Goal: Task Accomplishment & Management: Manage account settings

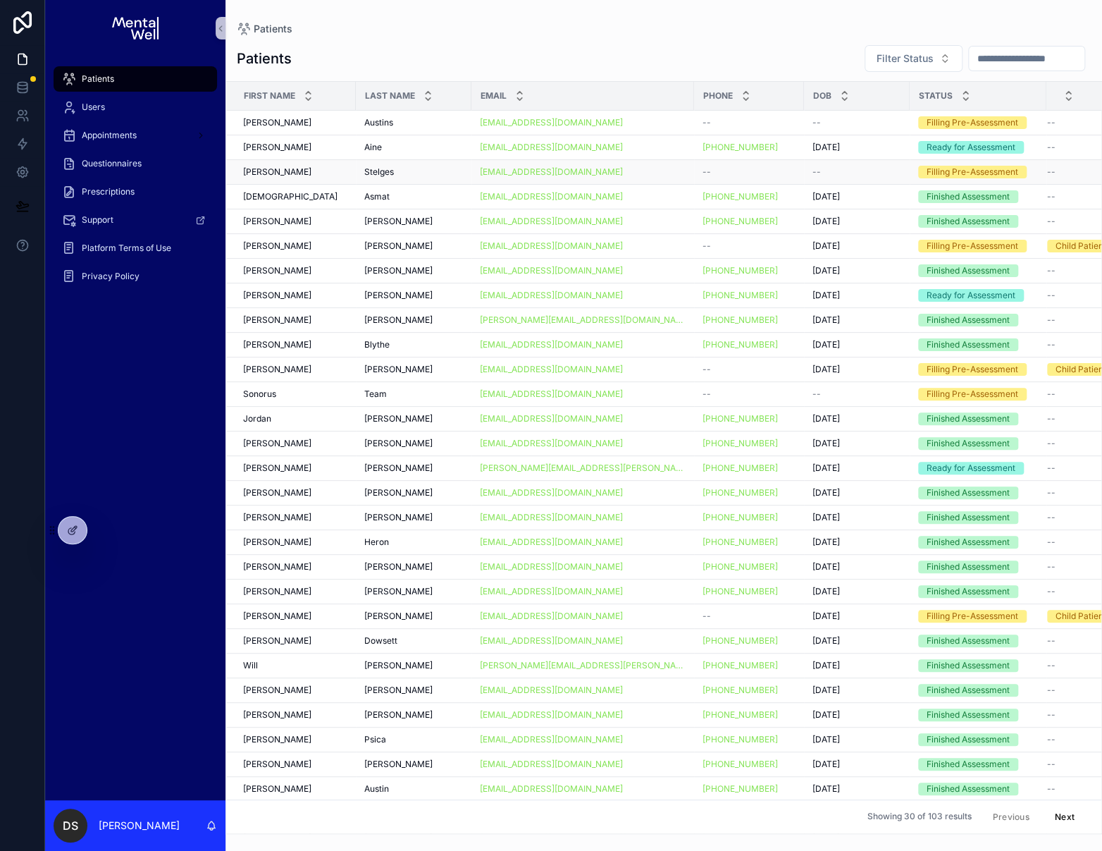
scroll to position [0, 41]
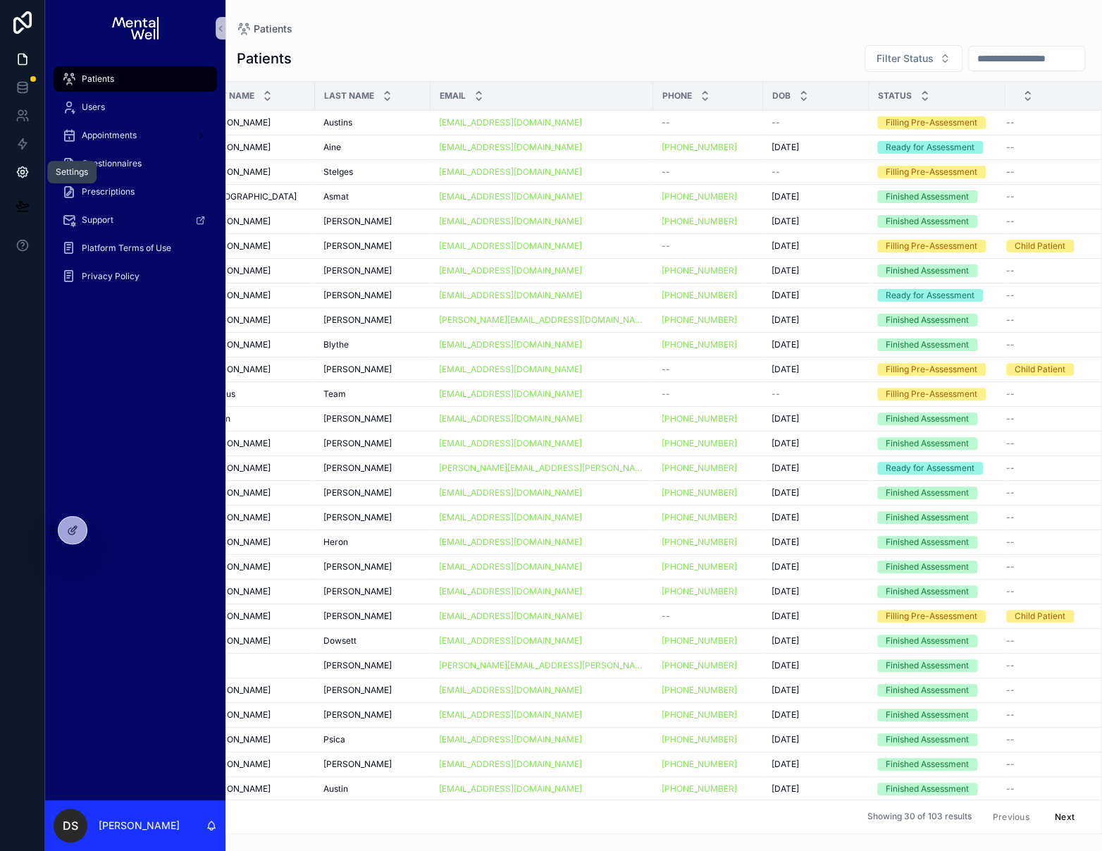
click at [25, 171] on icon at bounding box center [23, 172] width 14 height 14
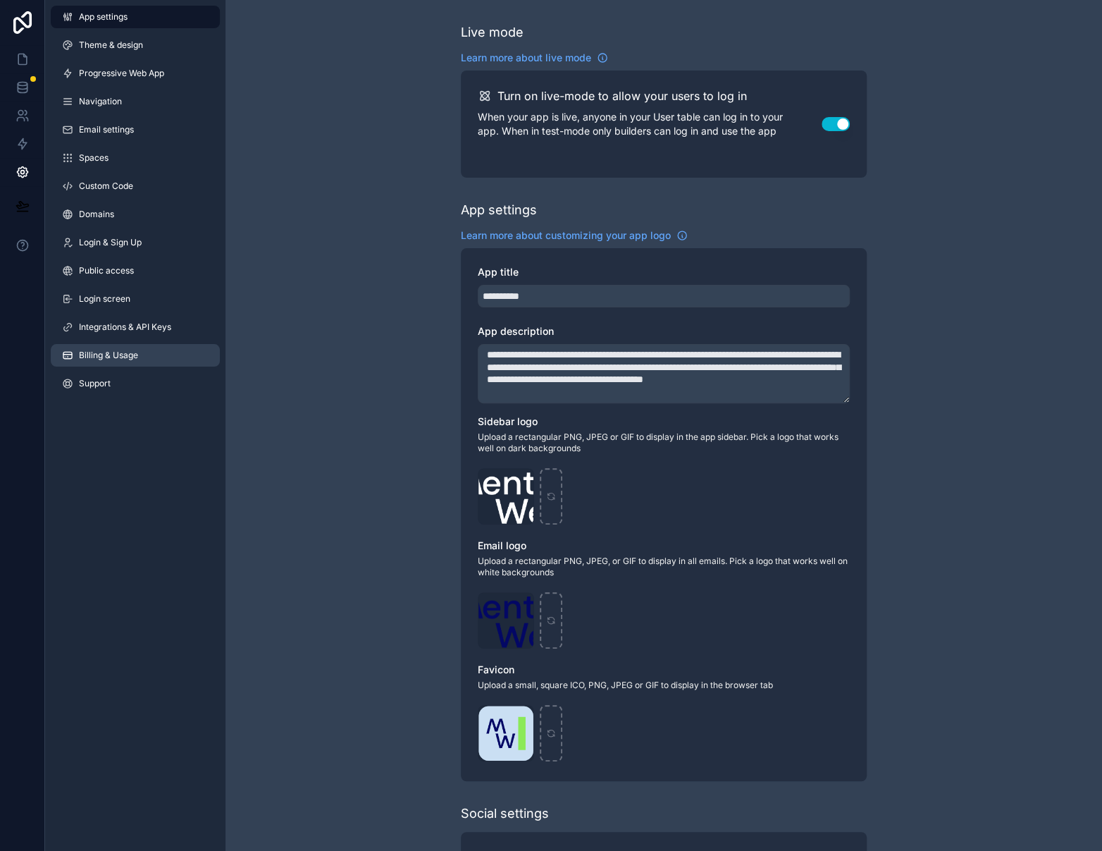
click at [151, 349] on link "Billing & Usage" at bounding box center [135, 355] width 169 height 23
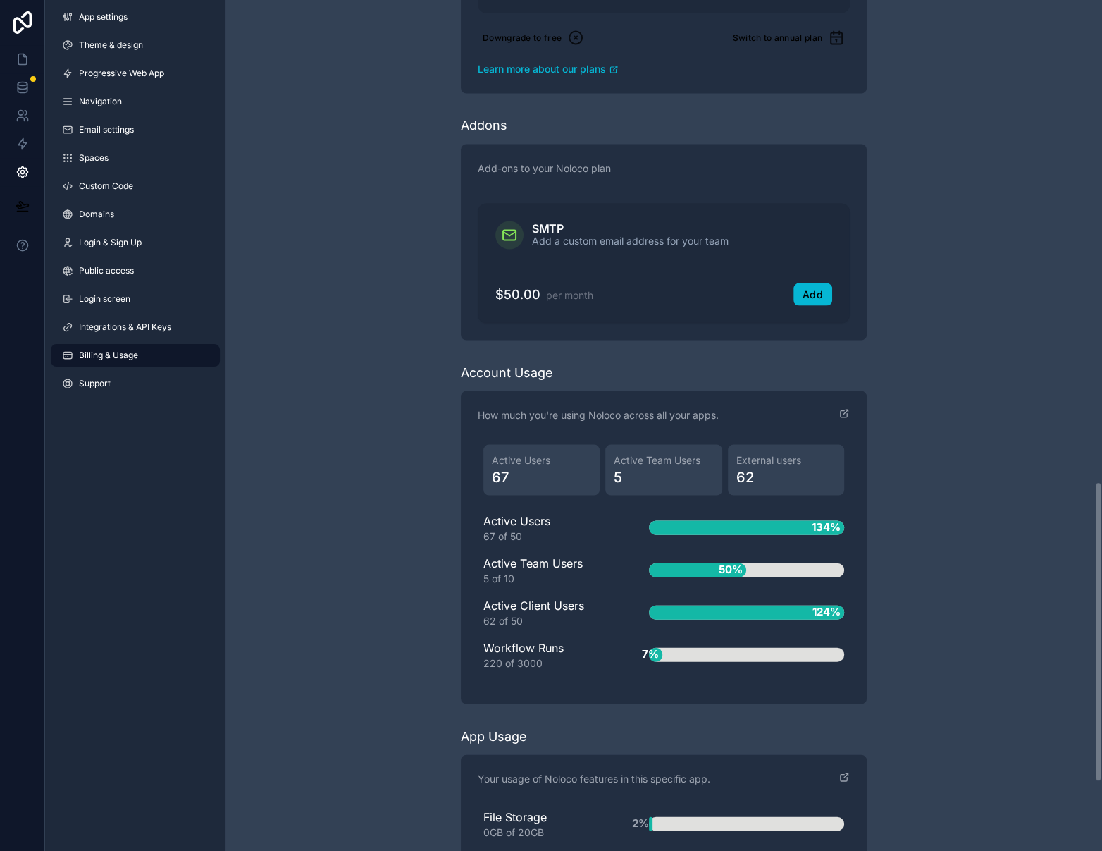
scroll to position [1367, 0]
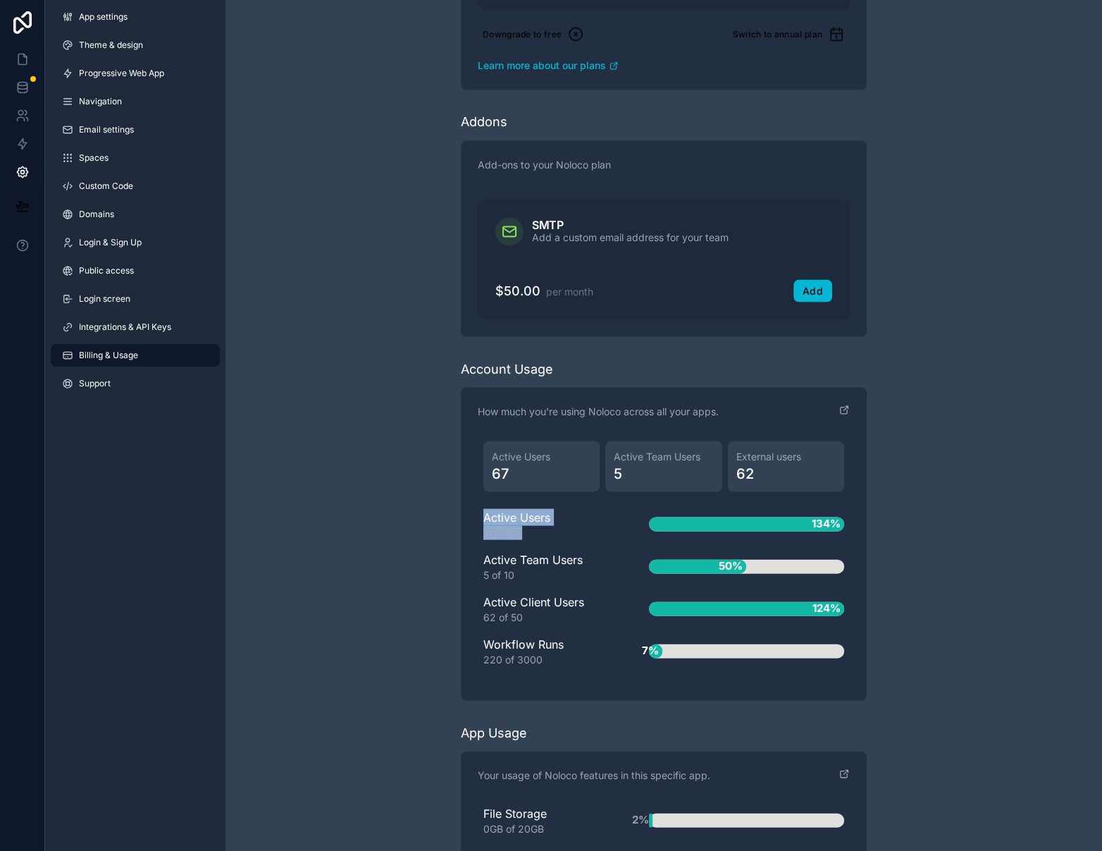
drag, startPoint x: 537, startPoint y: 529, endPoint x: 471, endPoint y: 516, distance: 66.8
click at [471, 516] on div "How much you're using Noloco across all your apps. Active Users 67 Active Team …" at bounding box center [664, 543] width 406 height 313
drag, startPoint x: 490, startPoint y: 511, endPoint x: 552, endPoint y: 541, distance: 69.0
click at [550, 542] on div "Active Users 67 of 50 134% Active Team Users 5 of 10 50% Active Client Users 62…" at bounding box center [663, 587] width 361 height 158
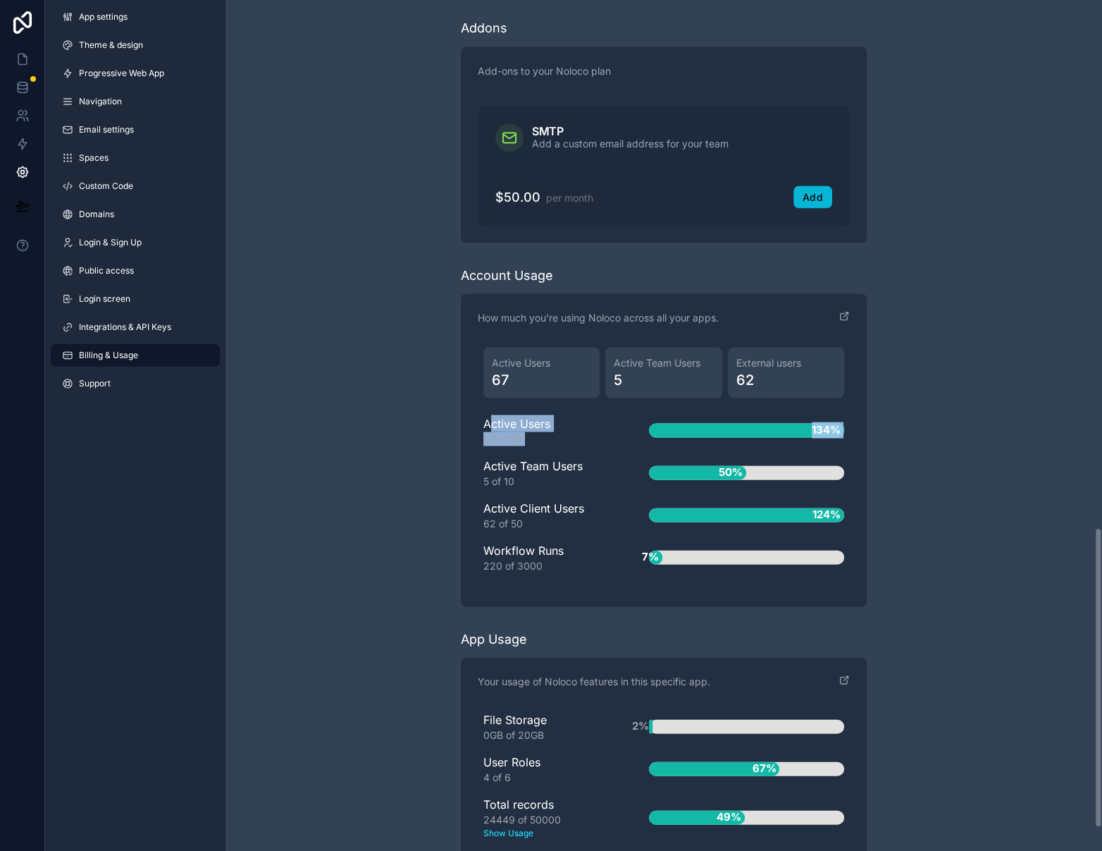
scroll to position [1460, 0]
click at [576, 419] on div "Active Users 67 of 50" at bounding box center [543, 430] width 121 height 31
drag, startPoint x: 529, startPoint y: 438, endPoint x: 475, endPoint y: 417, distance: 58.2
click at [475, 417] on div "How much you're using Noloco across all your apps. Active Users 67 Active Team …" at bounding box center [664, 450] width 406 height 313
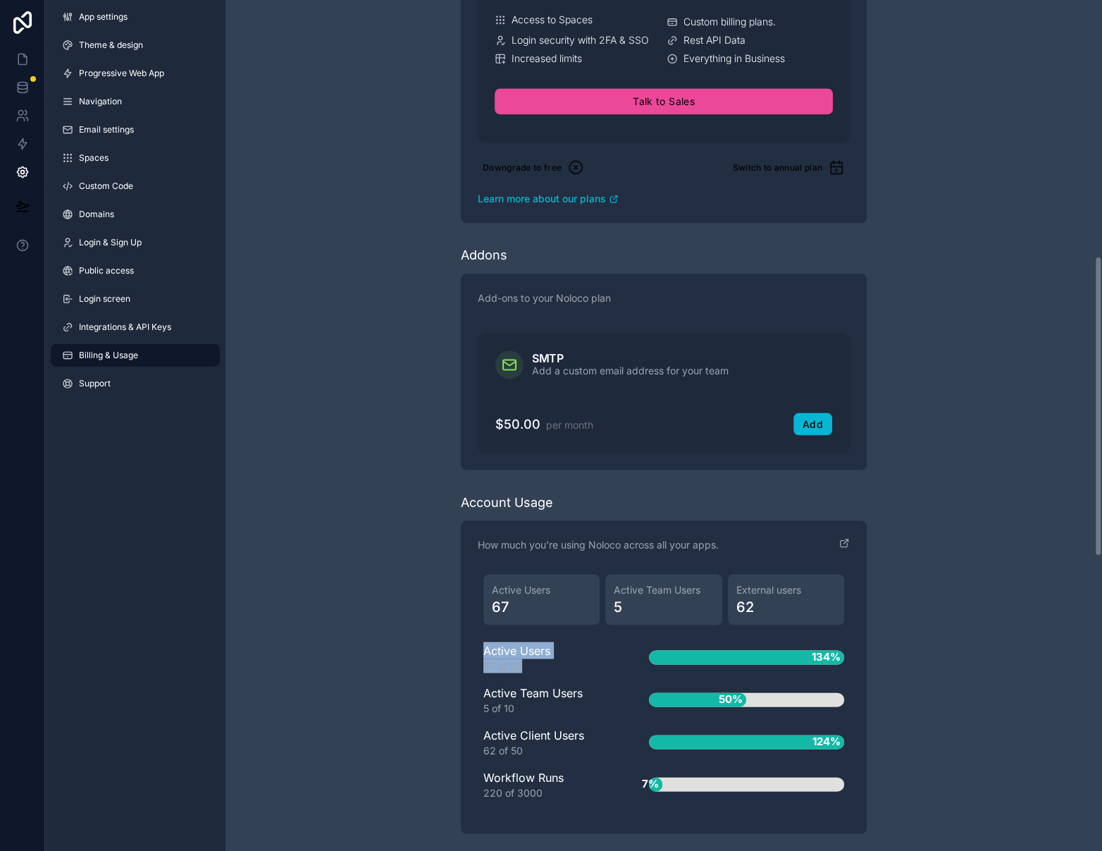
scroll to position [1558, 0]
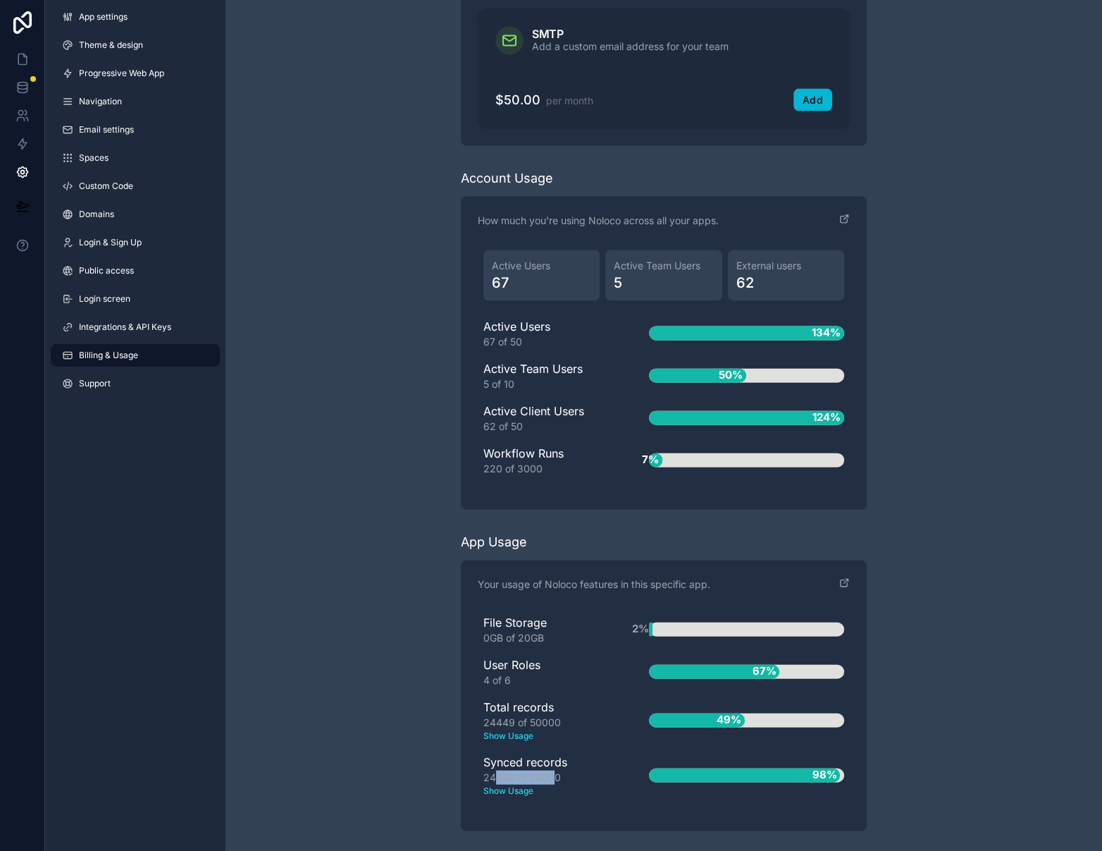
drag, startPoint x: 496, startPoint y: 774, endPoint x: 555, endPoint y: 772, distance: 58.5
click at [555, 772] on div "24449 of 25000 Show Usage" at bounding box center [543, 783] width 121 height 27
click at [583, 603] on div "Your usage of Noloco features in this specific app." at bounding box center [664, 592] width 372 height 31
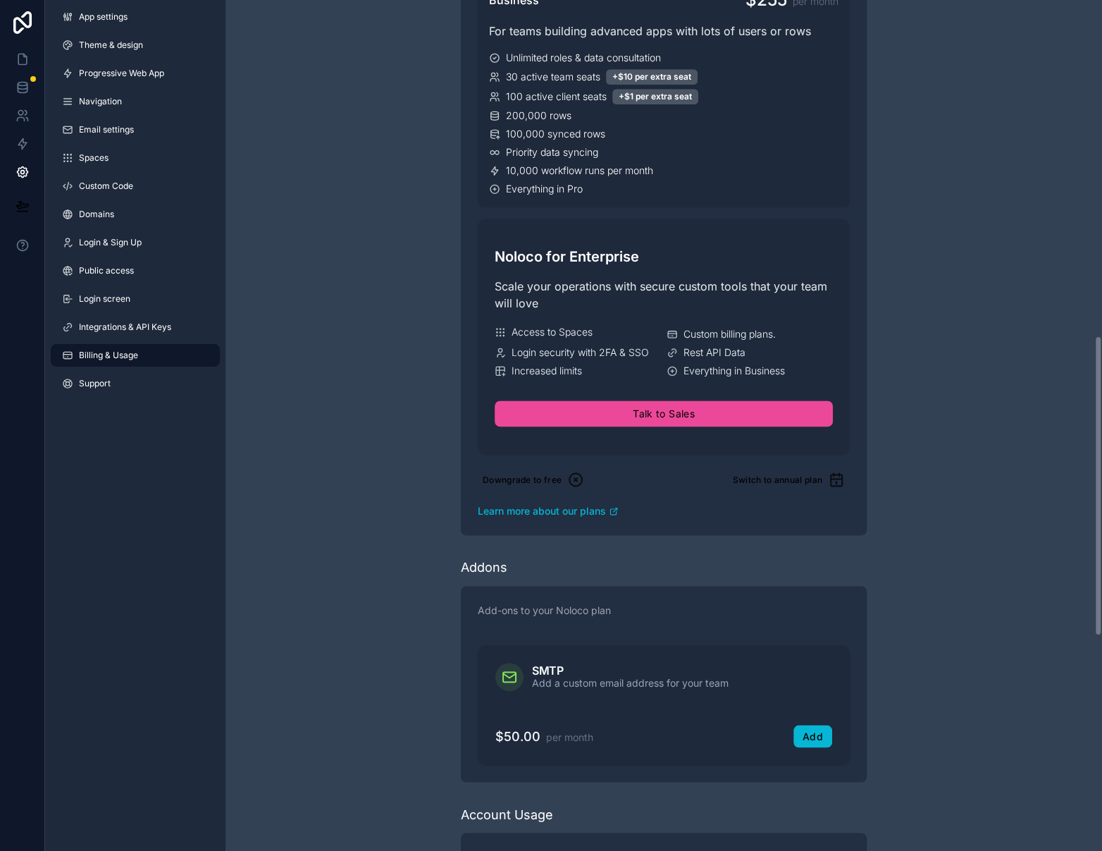
scroll to position [734, 0]
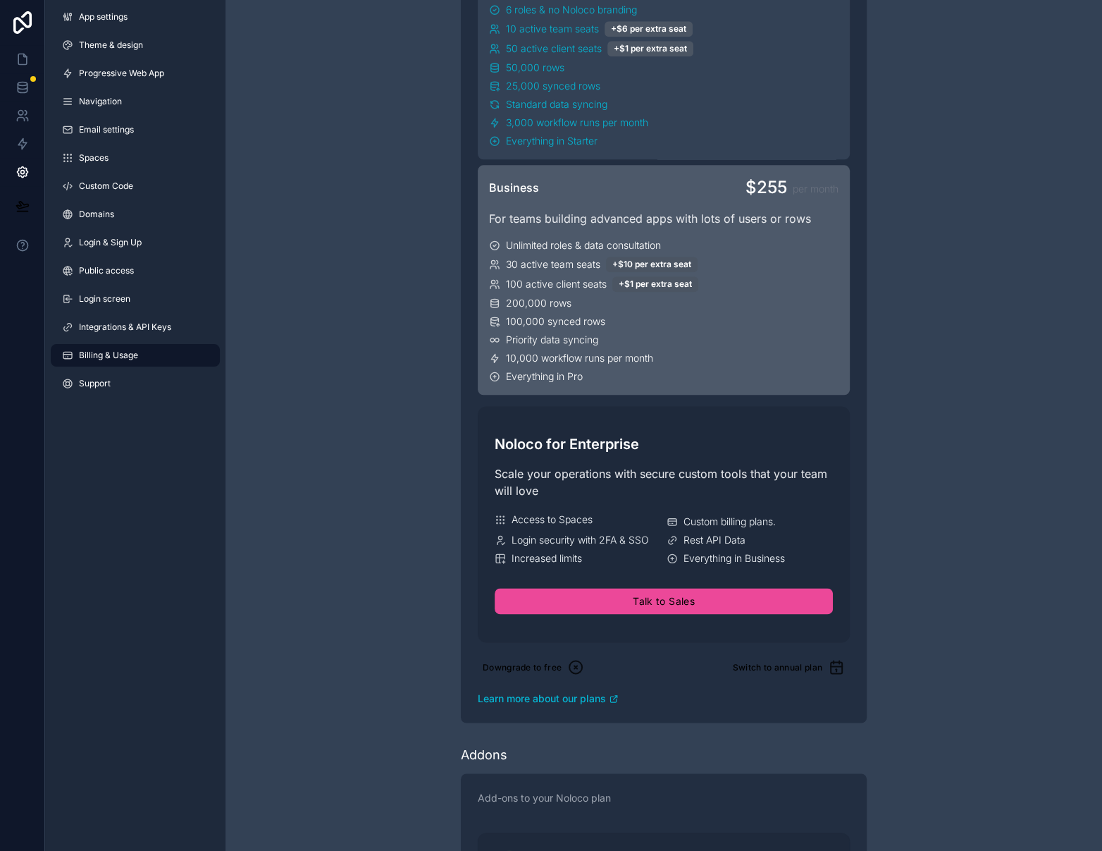
click at [592, 288] on span "100 active client seats" at bounding box center [556, 284] width 101 height 14
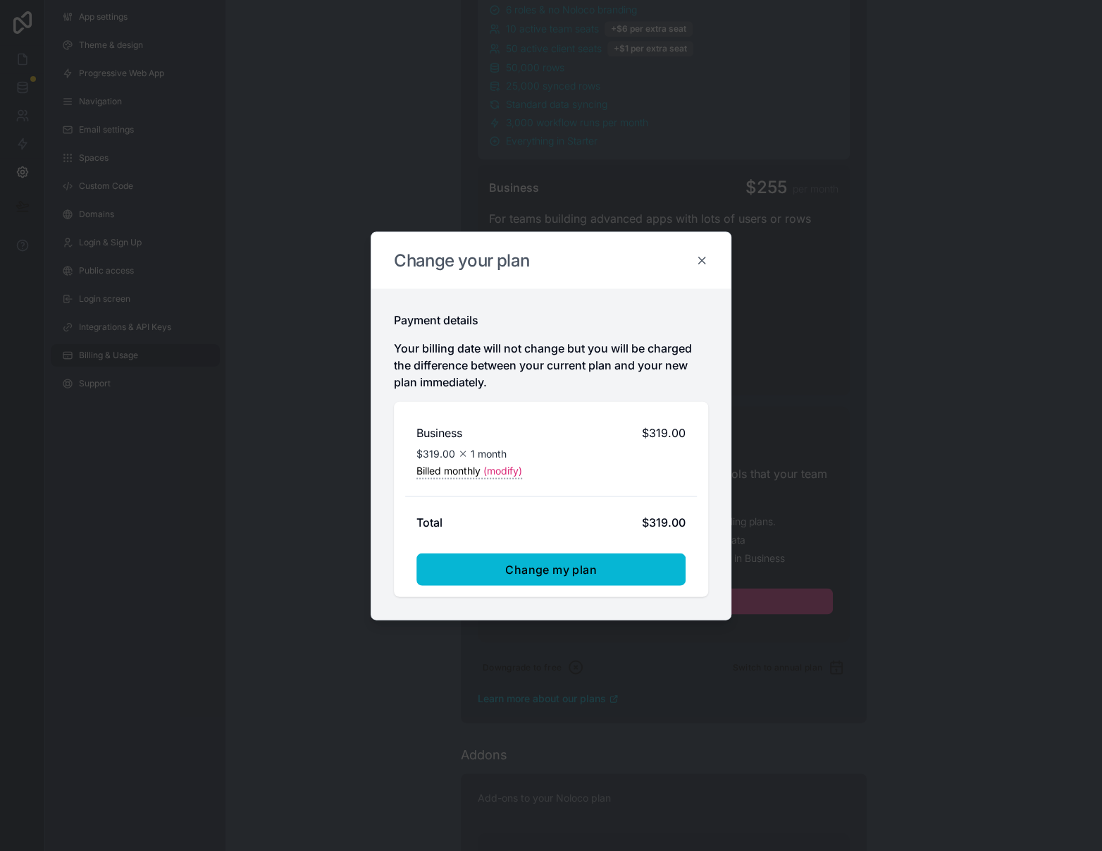
click at [702, 257] on icon at bounding box center [702, 260] width 13 height 13
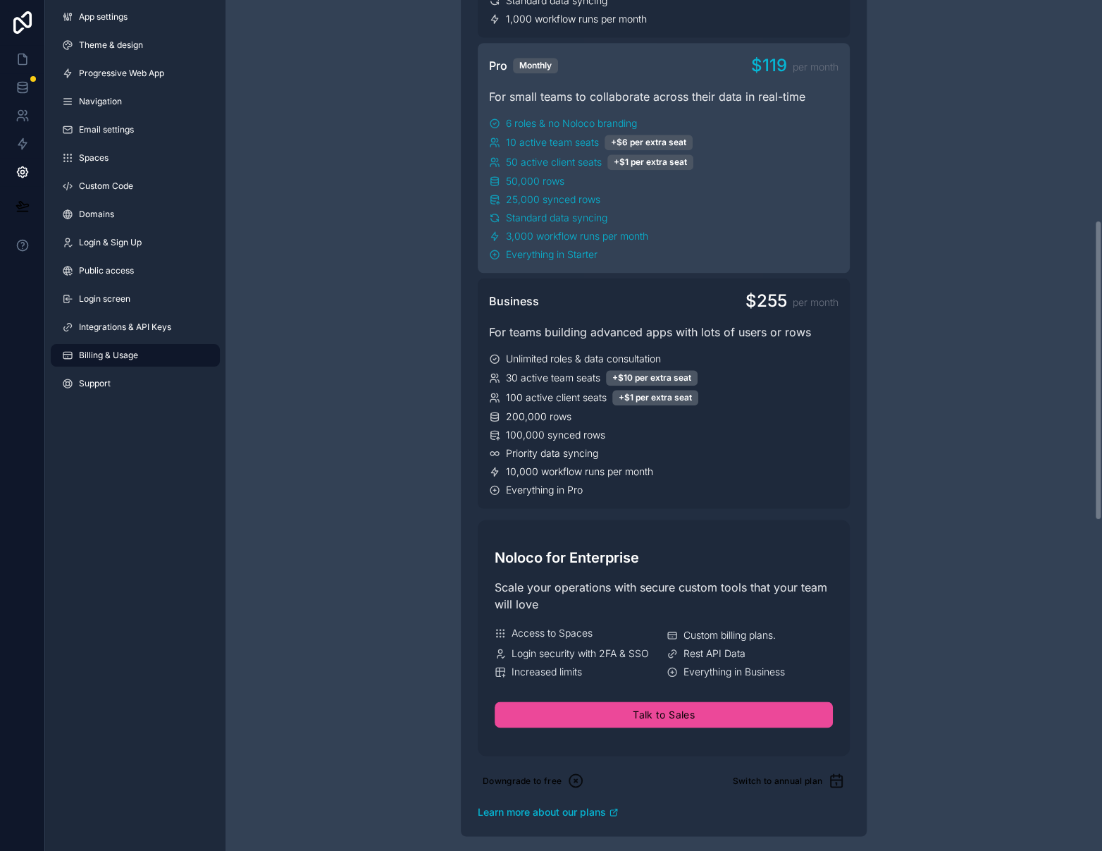
scroll to position [618, 0]
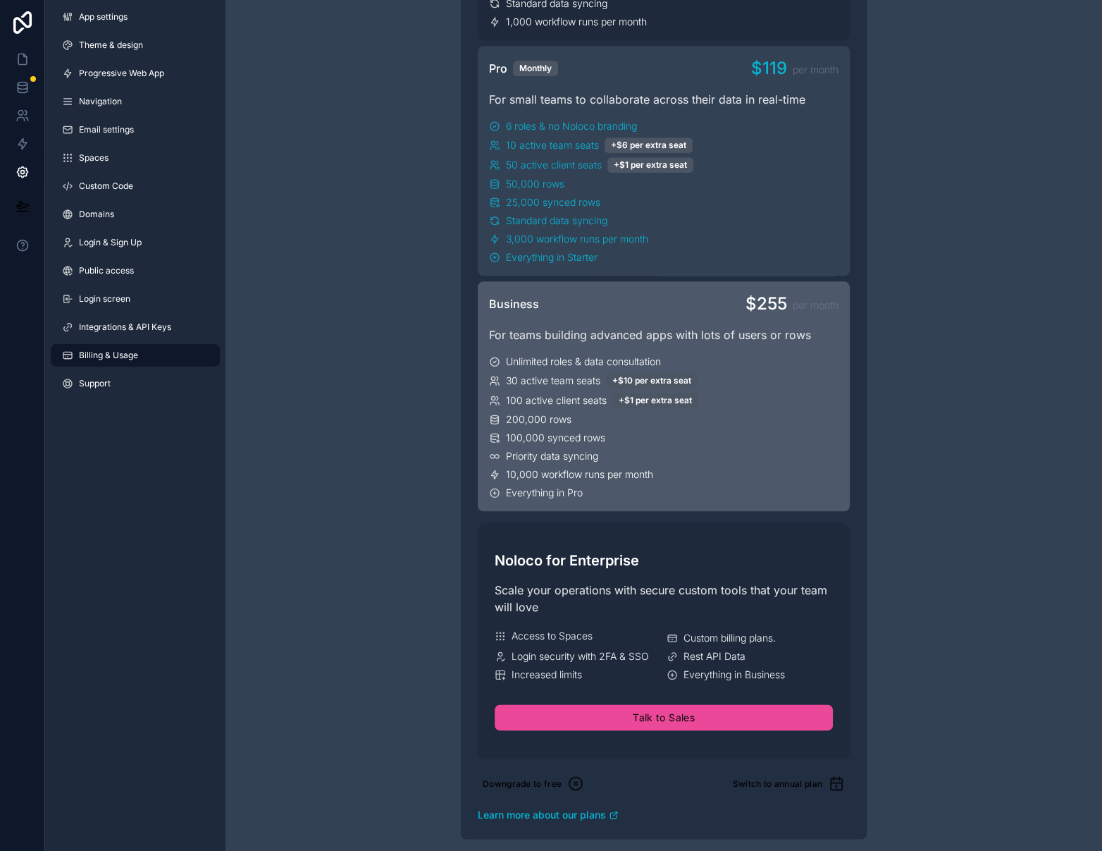
click at [665, 300] on div "Business $255 per month" at bounding box center [664, 303] width 350 height 23
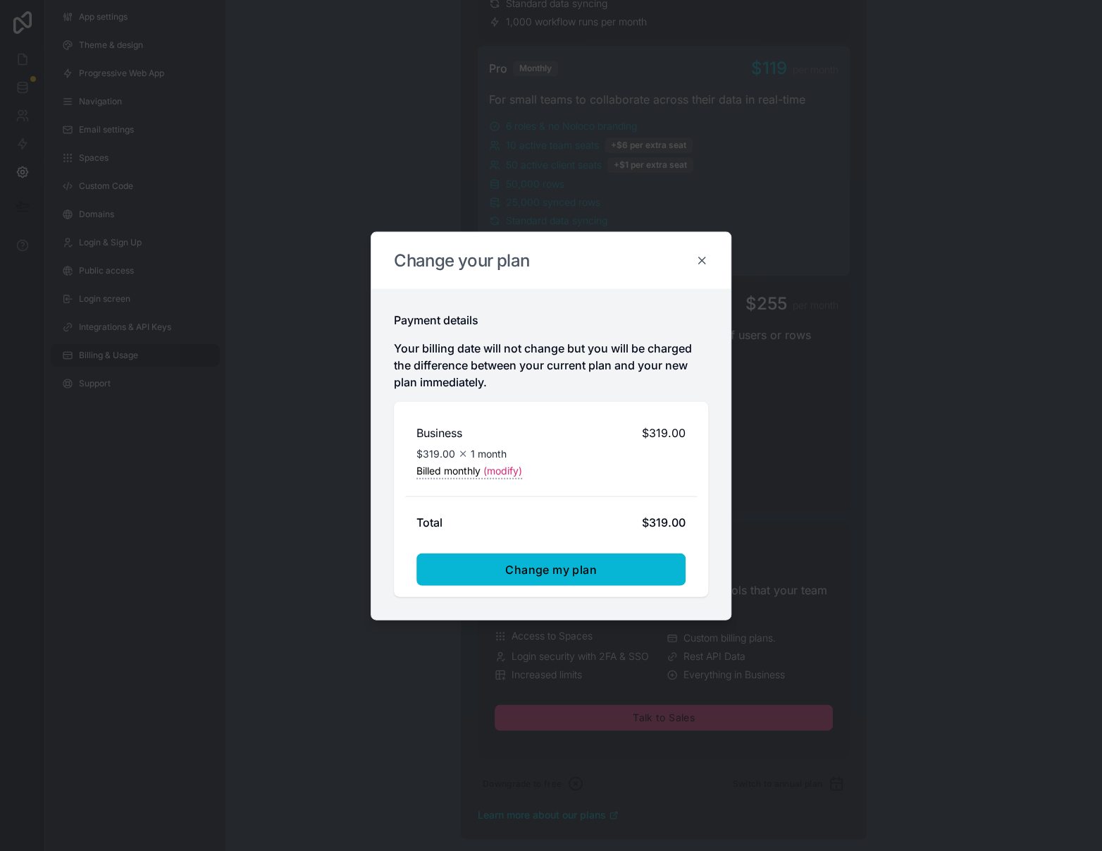
click at [700, 258] on icon at bounding box center [702, 260] width 6 height 6
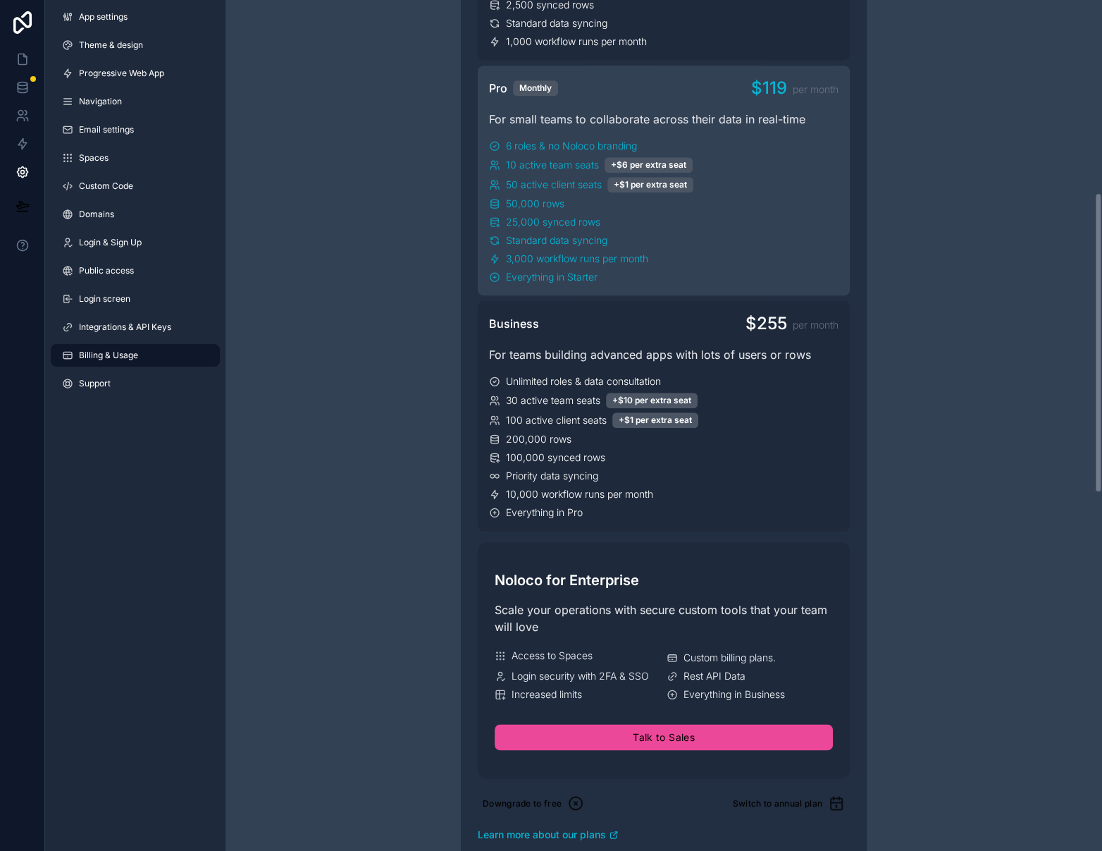
scroll to position [544, 0]
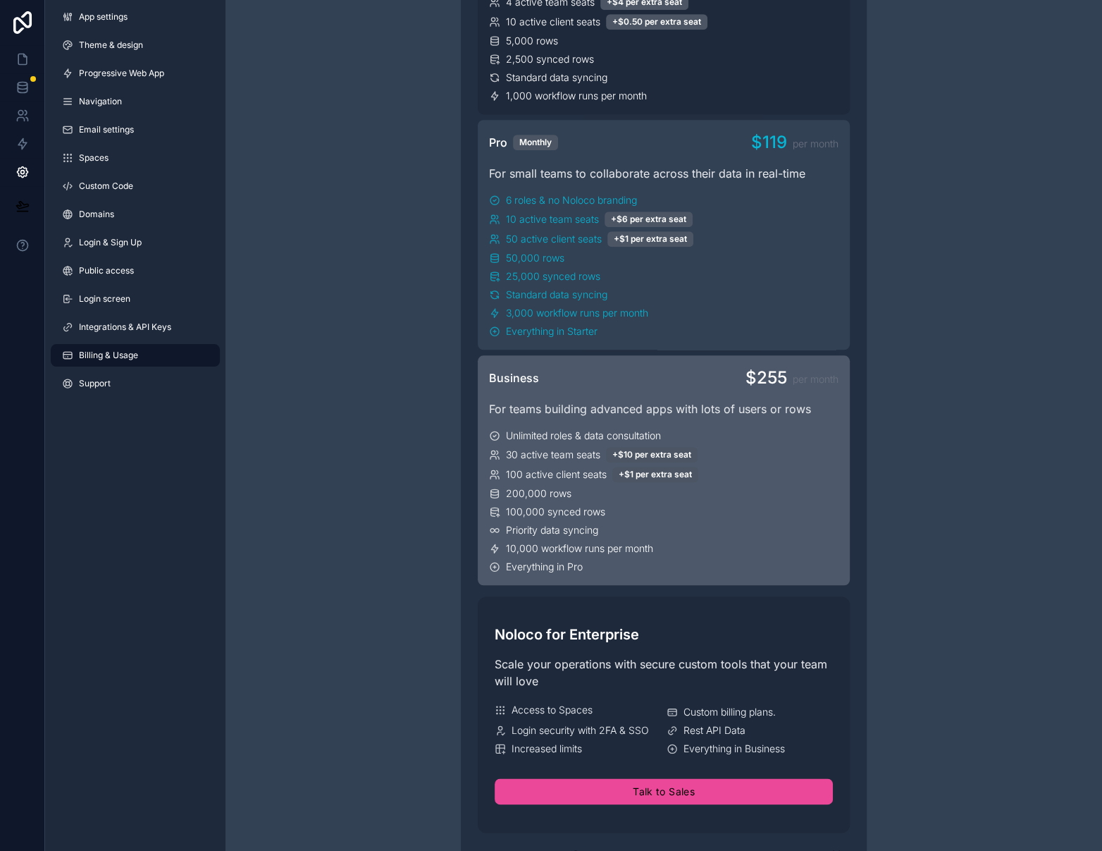
click at [658, 385] on div "Business $255 per month" at bounding box center [664, 377] width 350 height 23
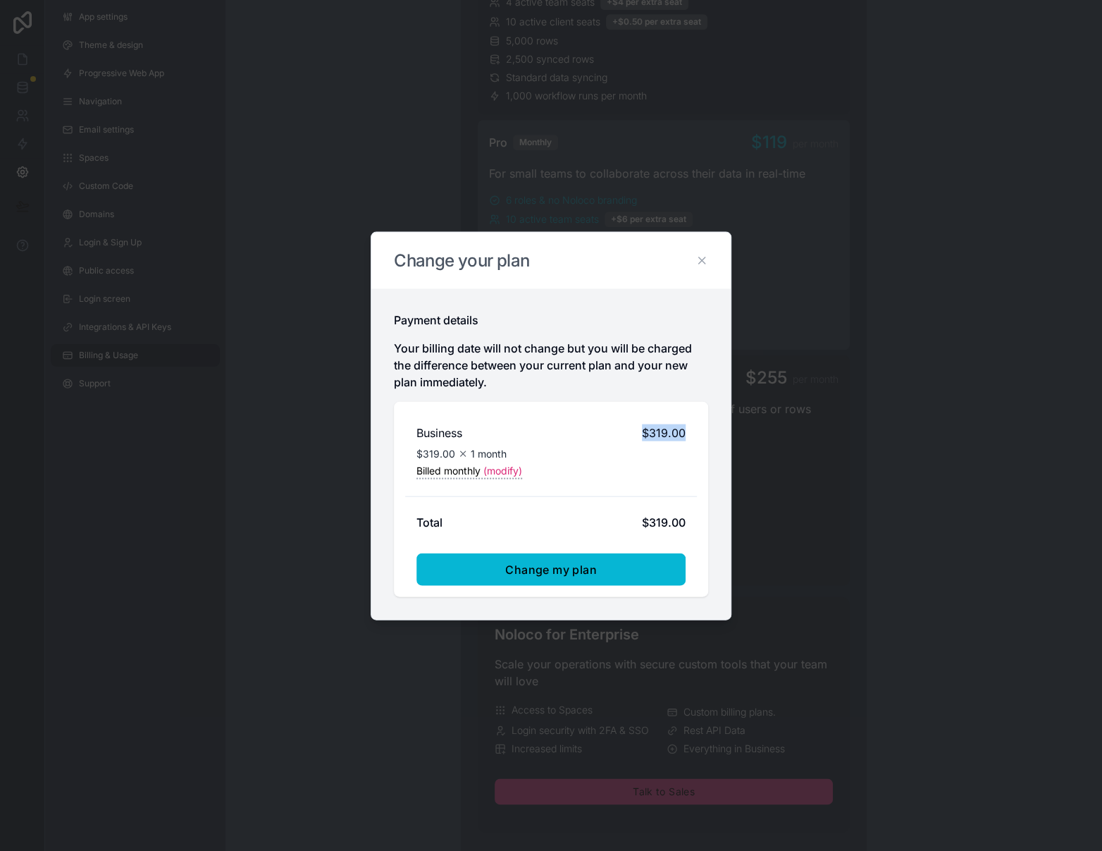
drag, startPoint x: 633, startPoint y: 438, endPoint x: 693, endPoint y: 435, distance: 60.0
click at [693, 435] on div "Business $319.00 $319.00 1 month Billed monthly (modify)" at bounding box center [551, 451] width 292 height 78
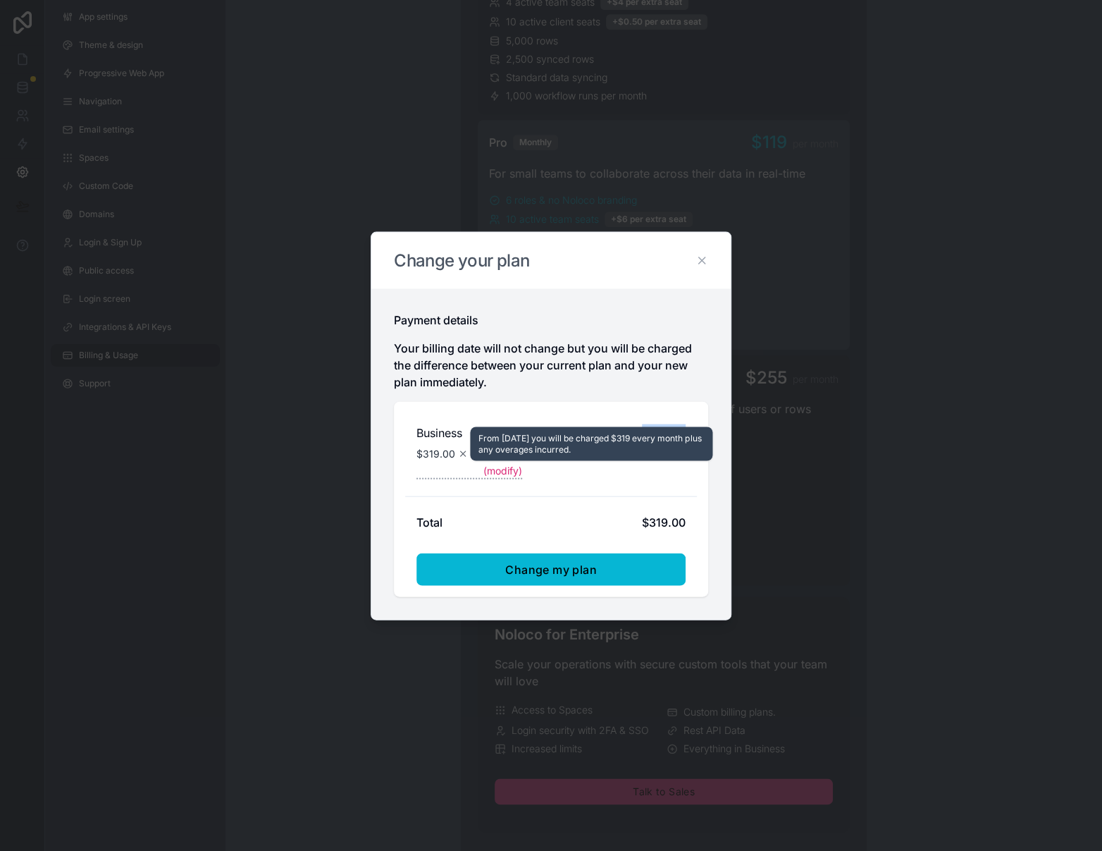
click at [493, 468] on span "(modify)" at bounding box center [502, 470] width 39 height 14
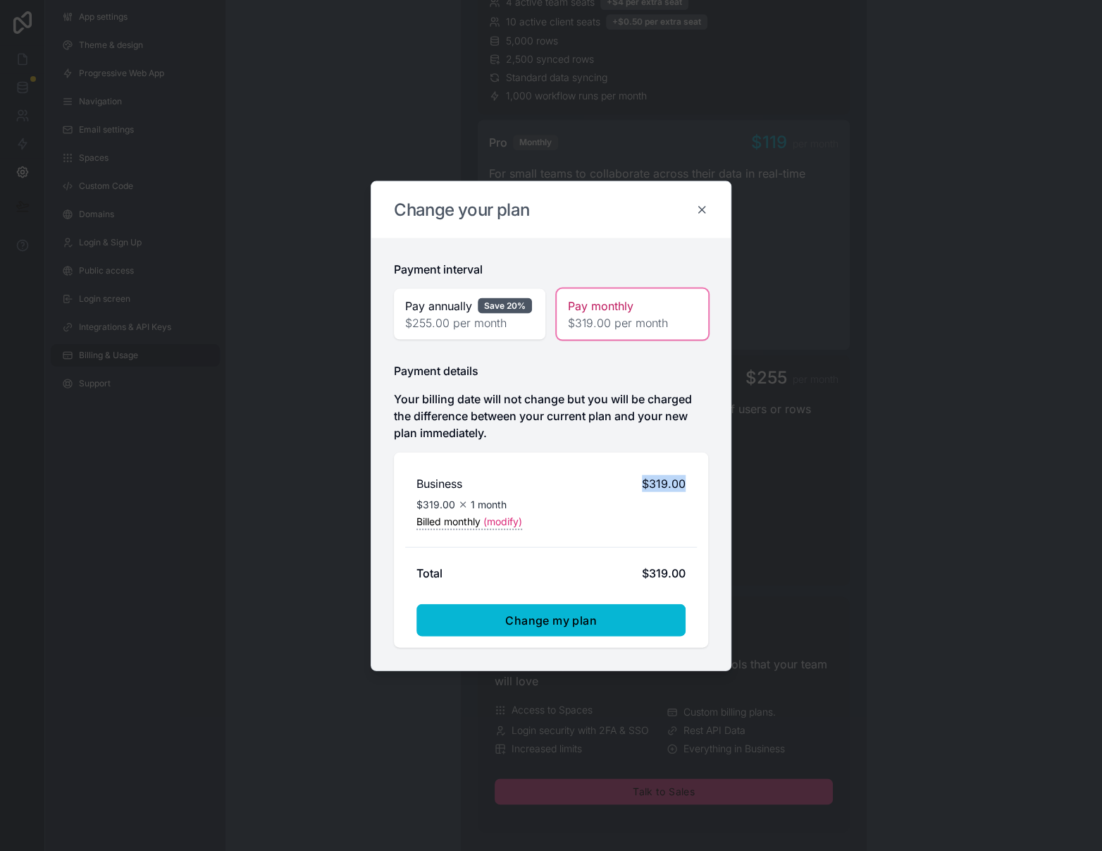
click at [703, 204] on icon at bounding box center [702, 209] width 13 height 13
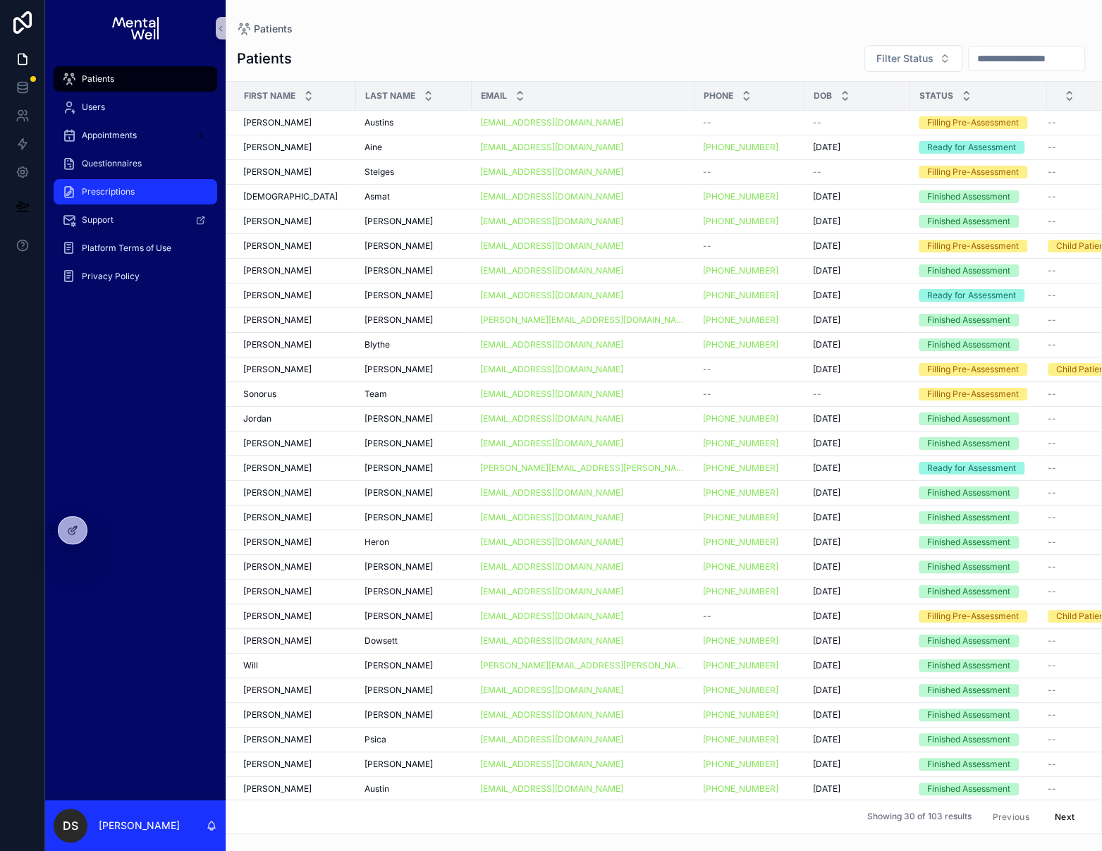
click at [168, 186] on div "Prescriptions" at bounding box center [135, 191] width 147 height 23
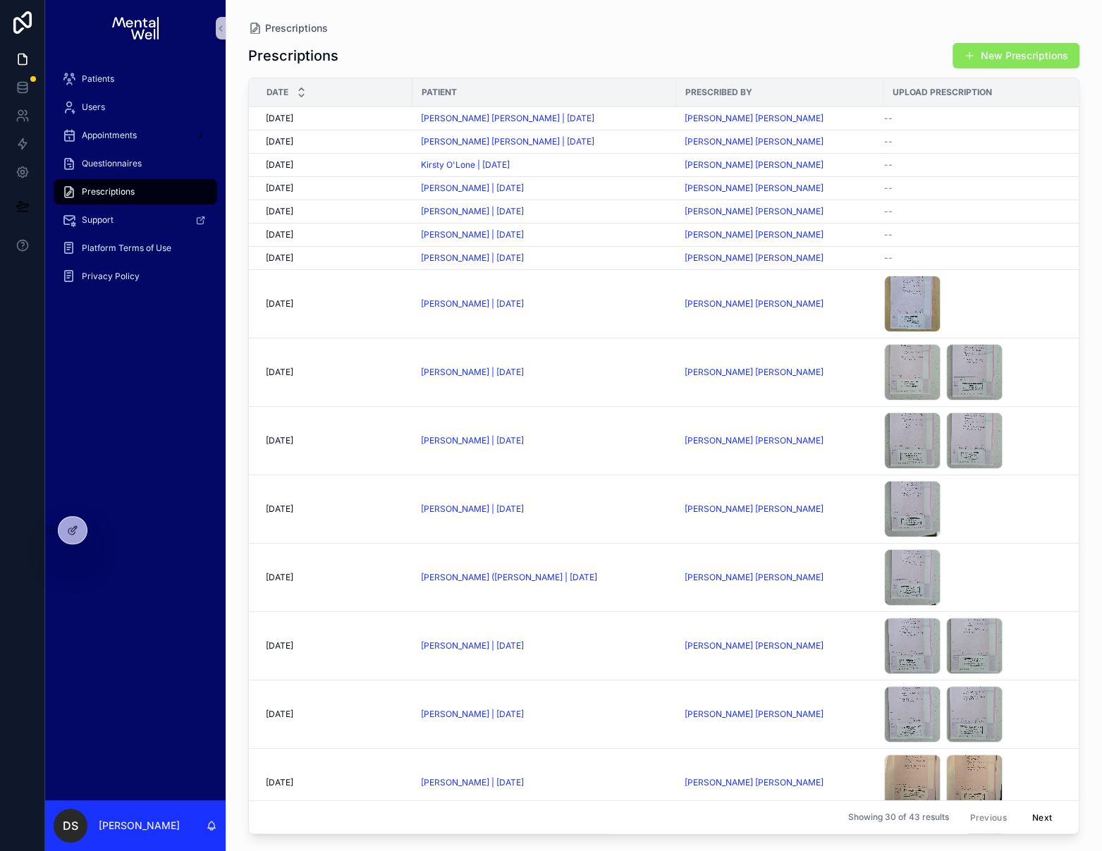
scroll to position [29, 0]
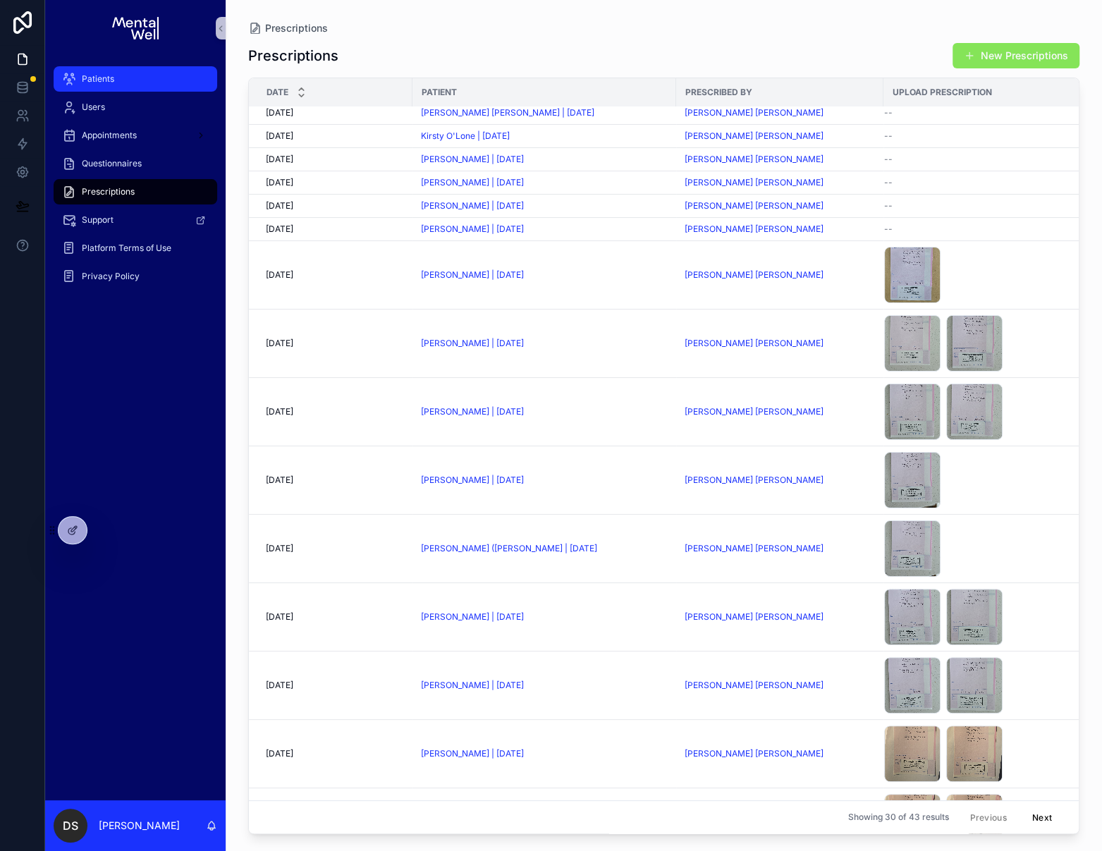
click at [175, 82] on div "Patients" at bounding box center [135, 79] width 147 height 23
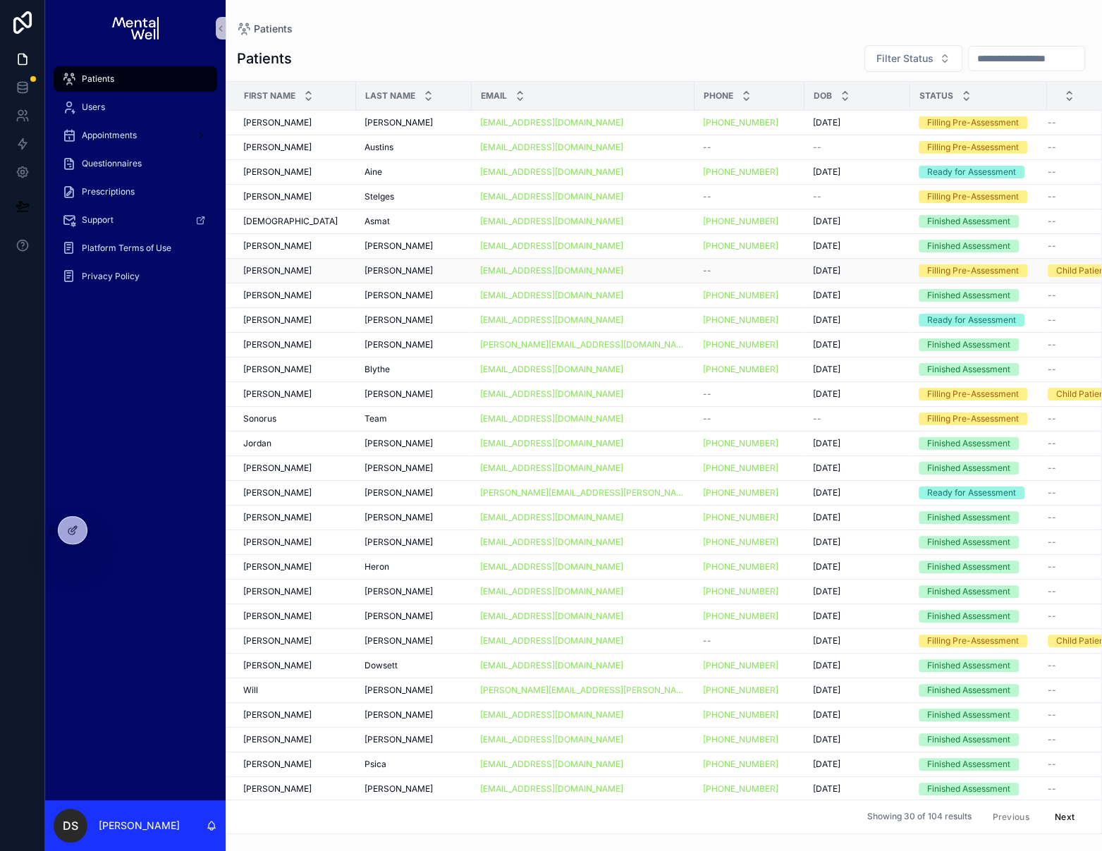
click at [312, 274] on div "Joshua Joshua" at bounding box center [295, 270] width 104 height 11
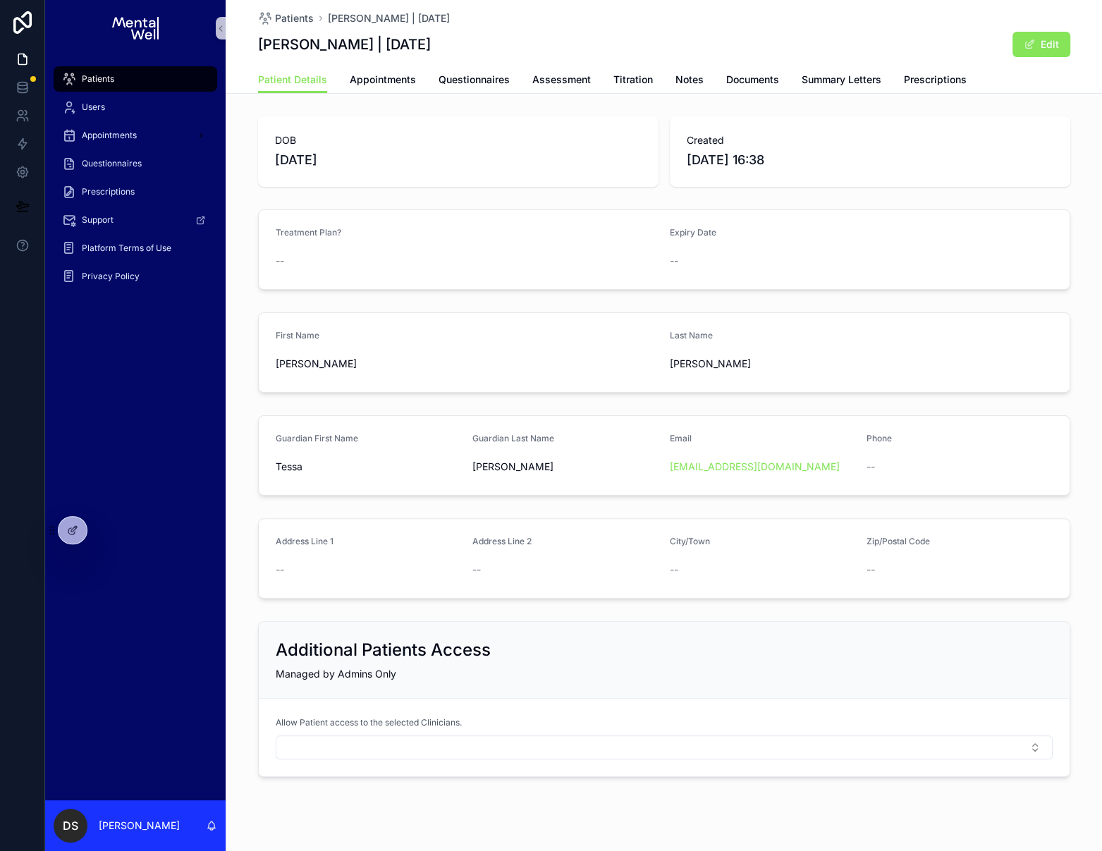
drag, startPoint x: 529, startPoint y: 85, endPoint x: 511, endPoint y: 82, distance: 18.0
click at [529, 85] on div "Patient Details Appointments Questionnaires Assessment Titration Notes Document…" at bounding box center [664, 79] width 812 height 27
click at [488, 80] on span "Questionnaires" at bounding box center [473, 80] width 71 height 14
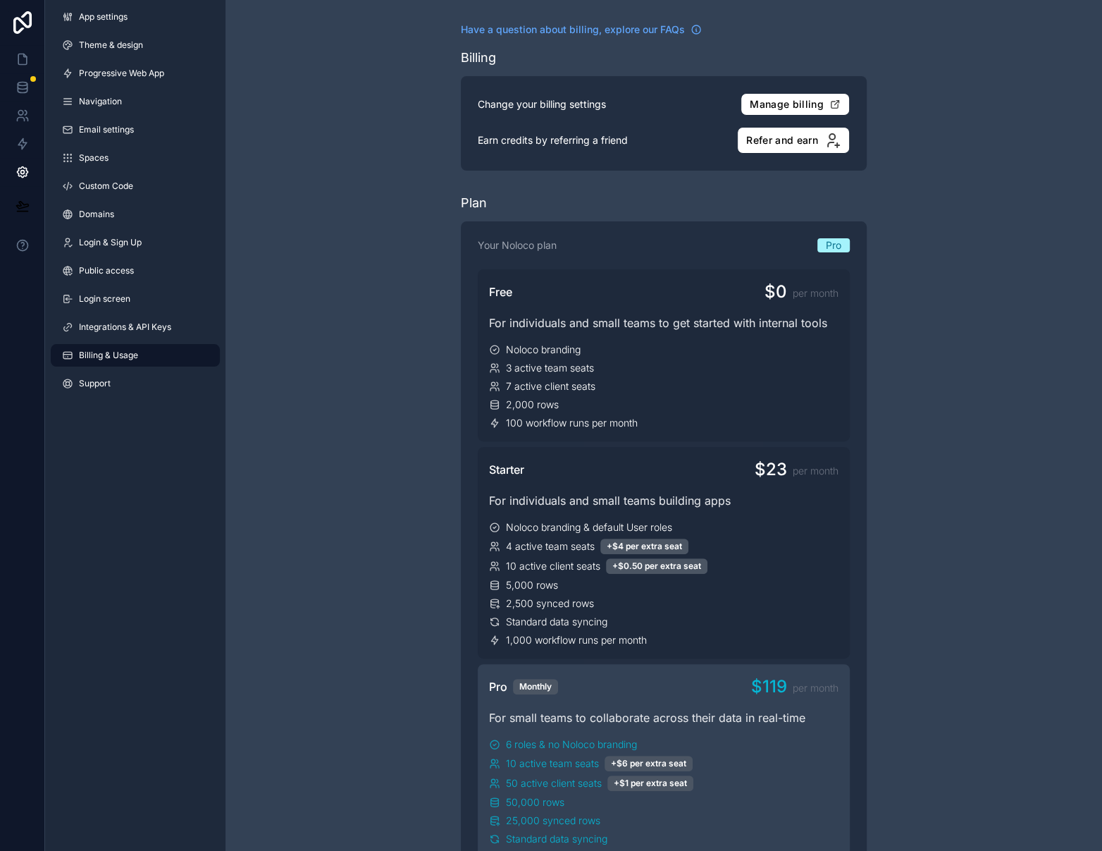
scroll to position [544, 0]
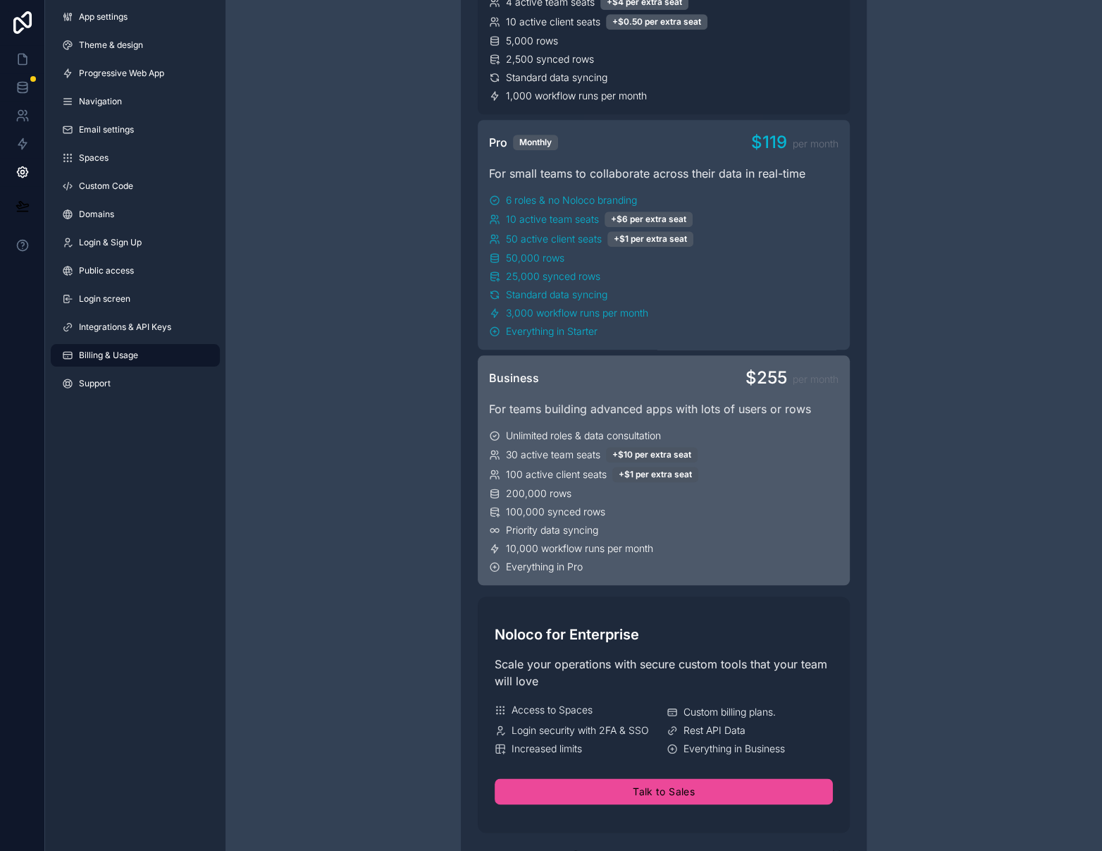
click at [727, 482] on div "Unlimited roles & data consultation 30 active team seats +$10 per extra seat 10…" at bounding box center [664, 500] width 350 height 145
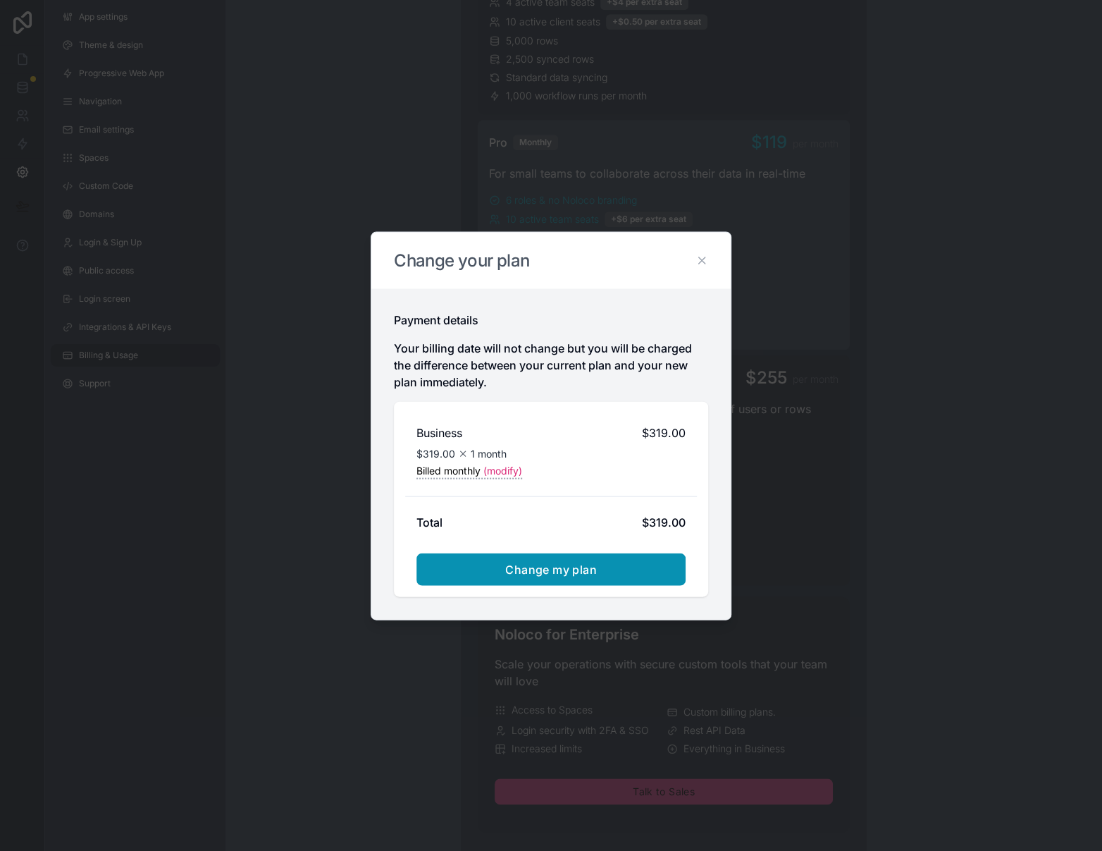
click at [627, 564] on button "Change my plan" at bounding box center [551, 569] width 269 height 32
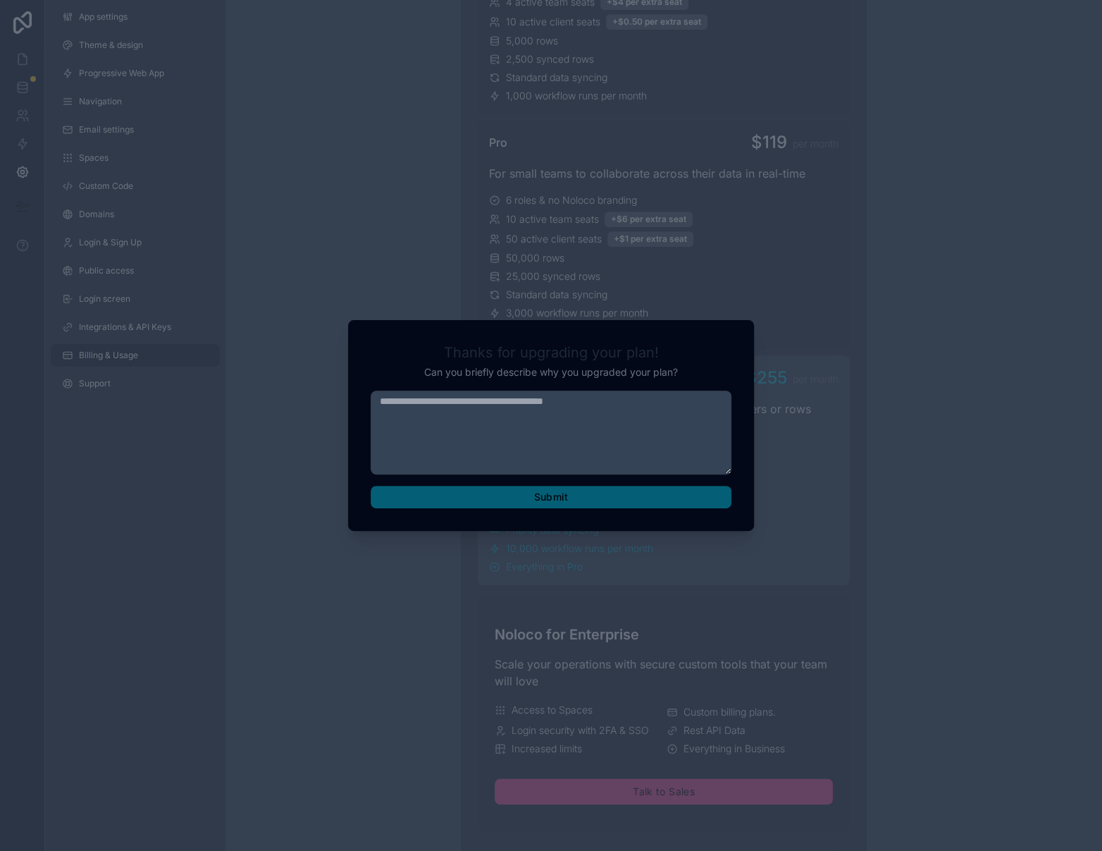
click at [471, 418] on textarea at bounding box center [551, 432] width 361 height 84
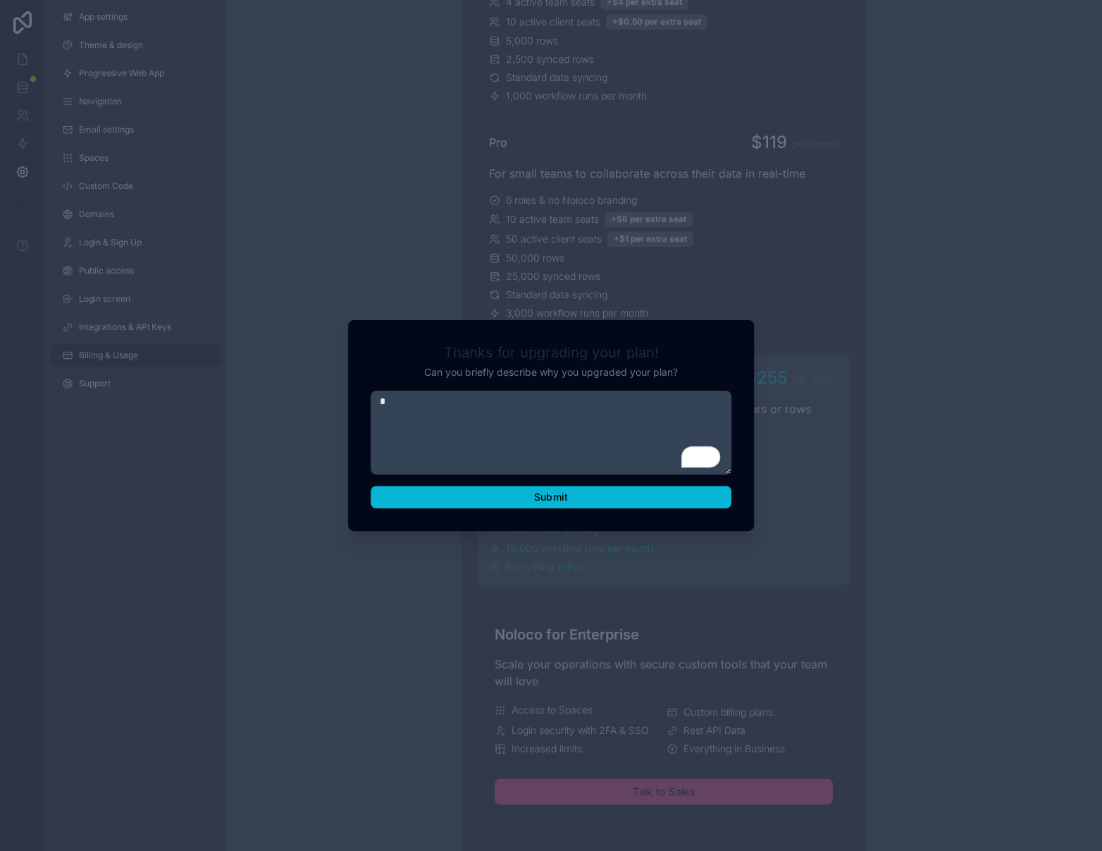
type textarea "*"
click at [566, 503] on button "Submit" at bounding box center [551, 497] width 361 height 23
